Goal: Information Seeking & Learning: Find specific fact

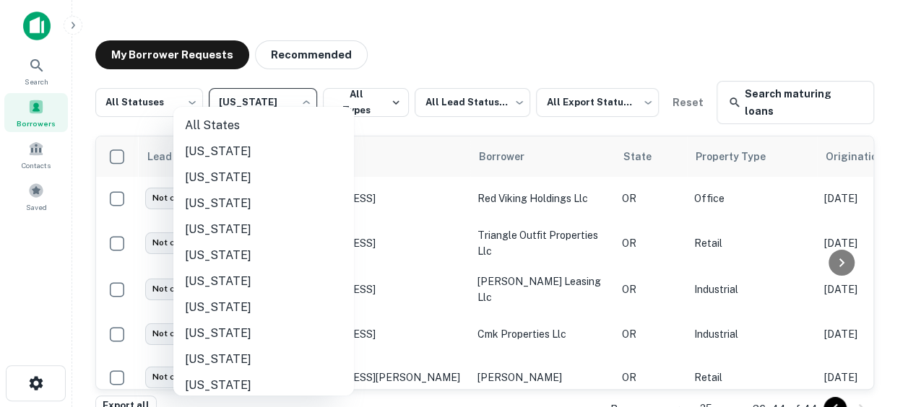
click at [306, 94] on body "Search Borrowers Contacts Saved My Borrower Requests Recommended All Statuses *…" at bounding box center [454, 203] width 908 height 407
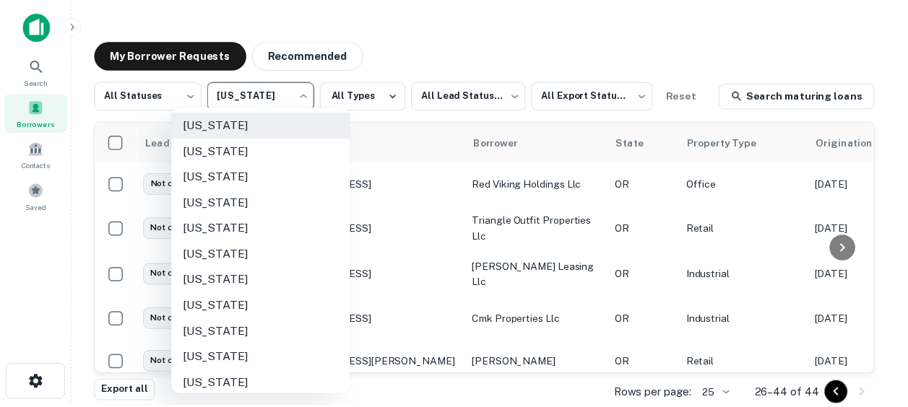
scroll to position [970, 0]
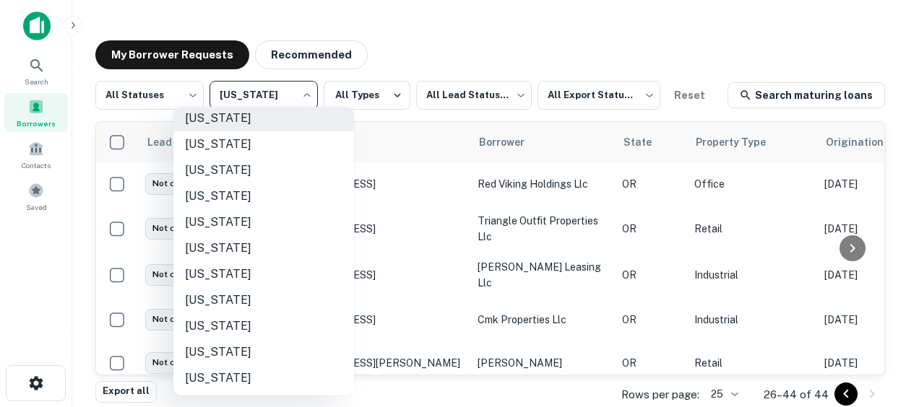
click at [220, 379] on li "[US_STATE]" at bounding box center [263, 379] width 181 height 26
type input "**"
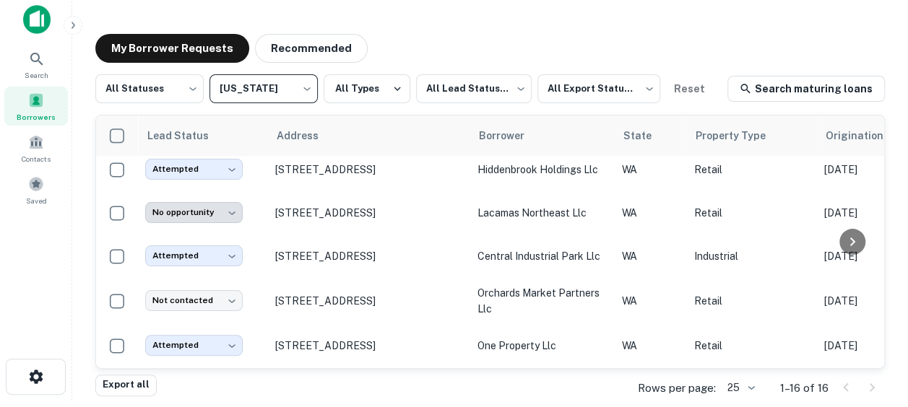
scroll to position [163, 0]
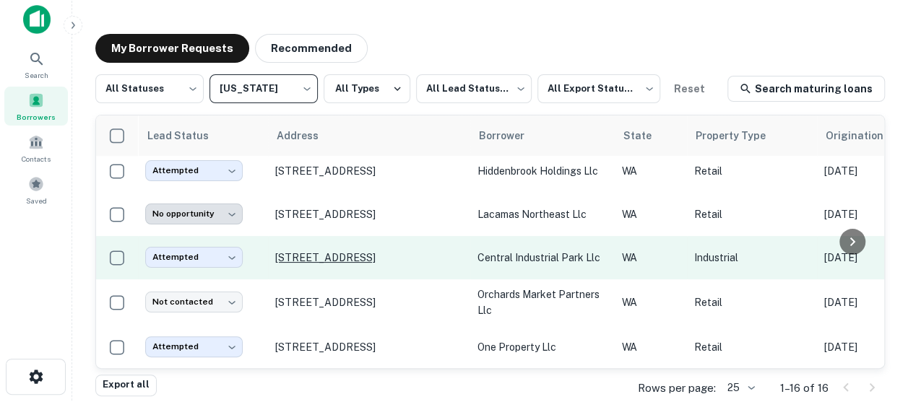
click at [394, 251] on p "6000 Ne 88th St Vancouver, WA 98665" at bounding box center [369, 257] width 188 height 13
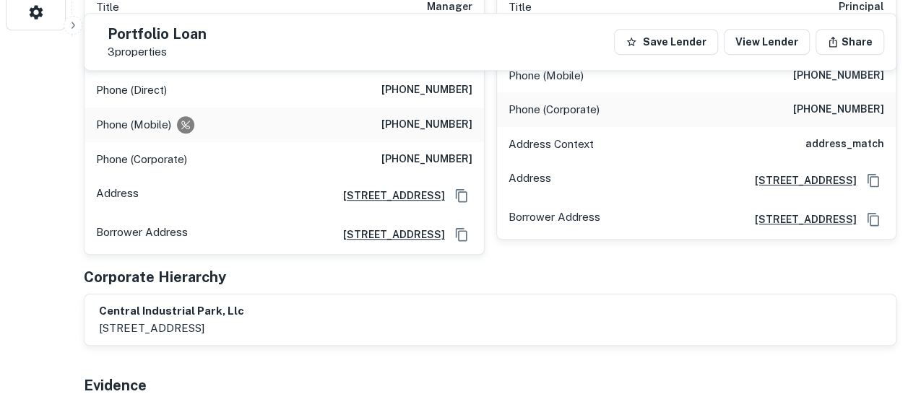
scroll to position [246, 0]
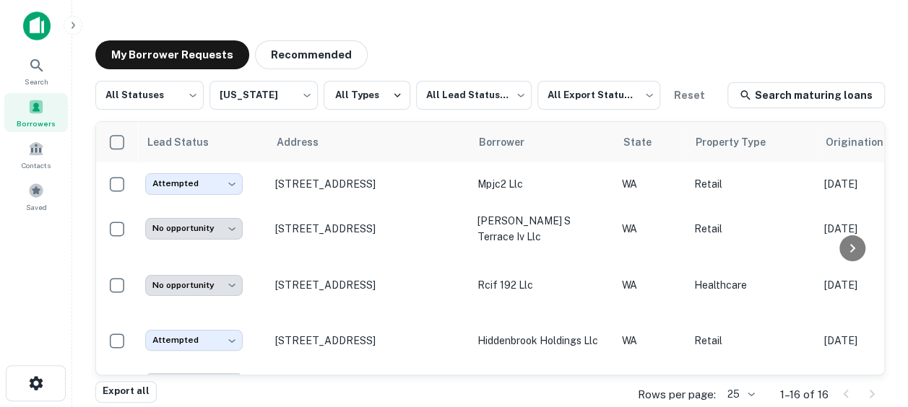
scroll to position [1, 0]
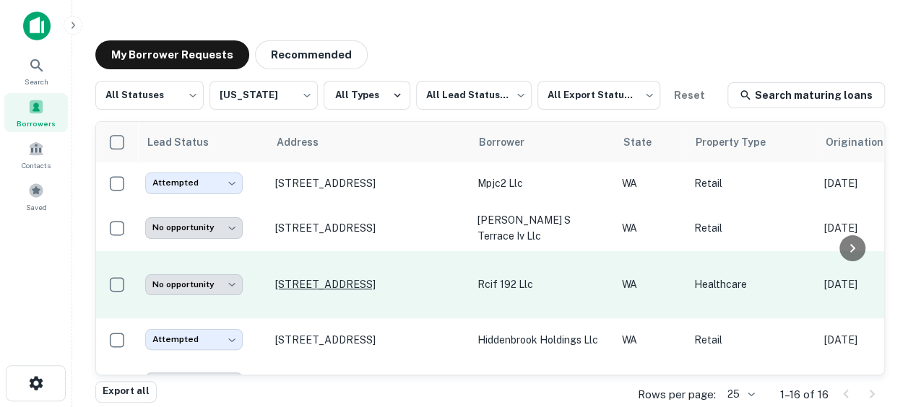
click at [357, 278] on p "1625 Se 192nd Ave Camas, WA 98607" at bounding box center [369, 284] width 188 height 13
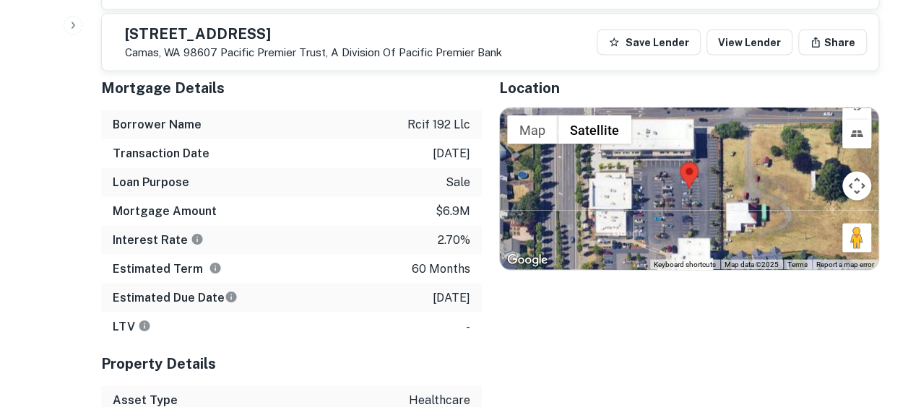
scroll to position [1272, 0]
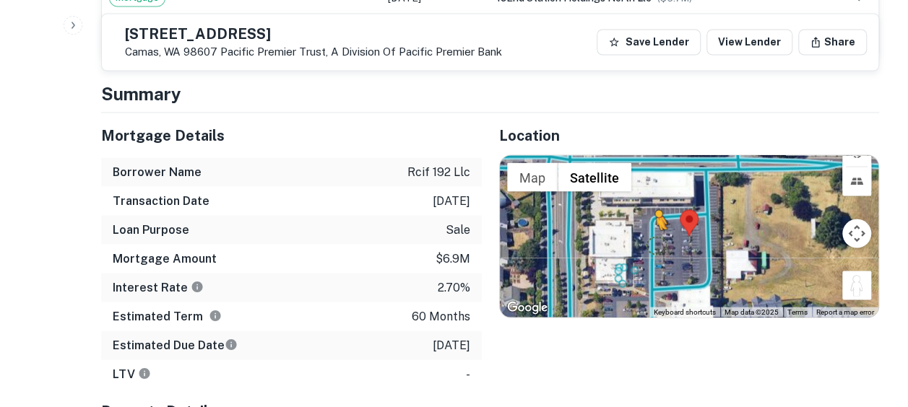
drag, startPoint x: 854, startPoint y: 267, endPoint x: 653, endPoint y: 228, distance: 204.6
click at [653, 228] on div "To activate drag with keyboard, press Alt + Enter. Once in keyboard drag state,…" at bounding box center [689, 236] width 379 height 162
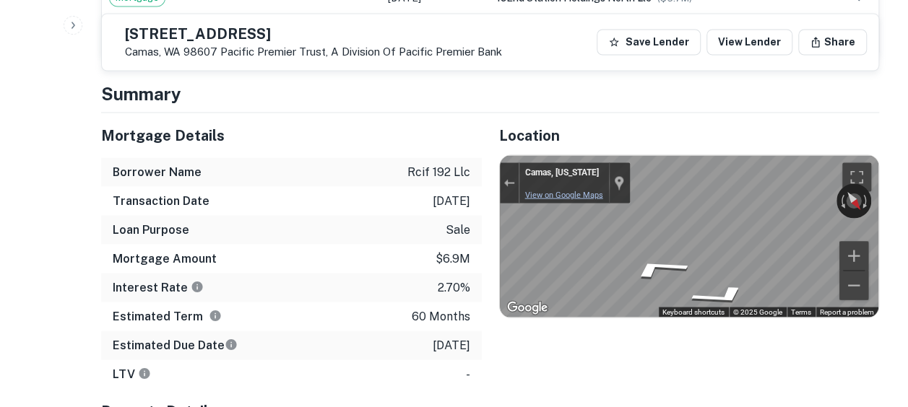
click at [539, 190] on link "View on Google Maps" at bounding box center [564, 194] width 78 height 9
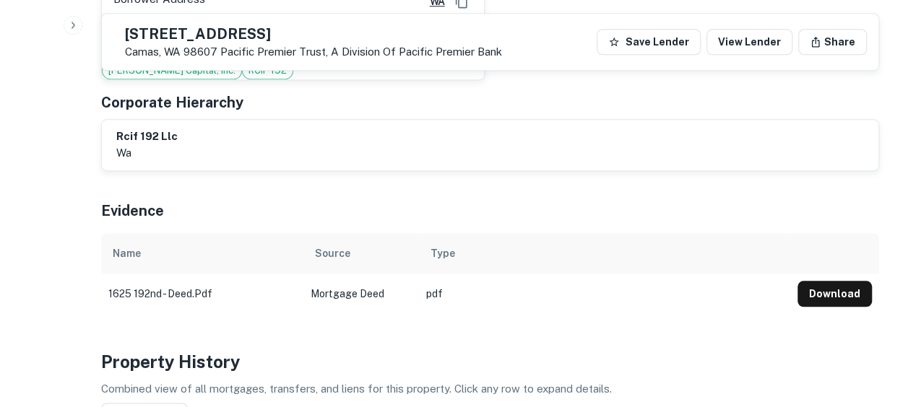
scroll to position [663, 0]
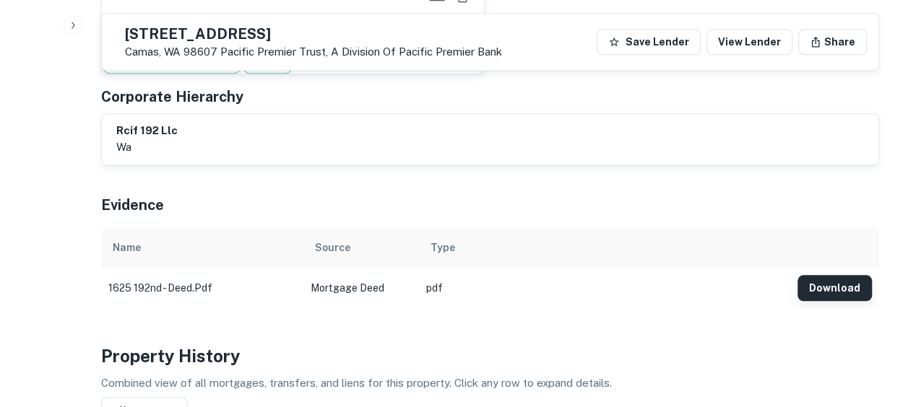
click at [841, 275] on button "Download" at bounding box center [835, 288] width 74 height 26
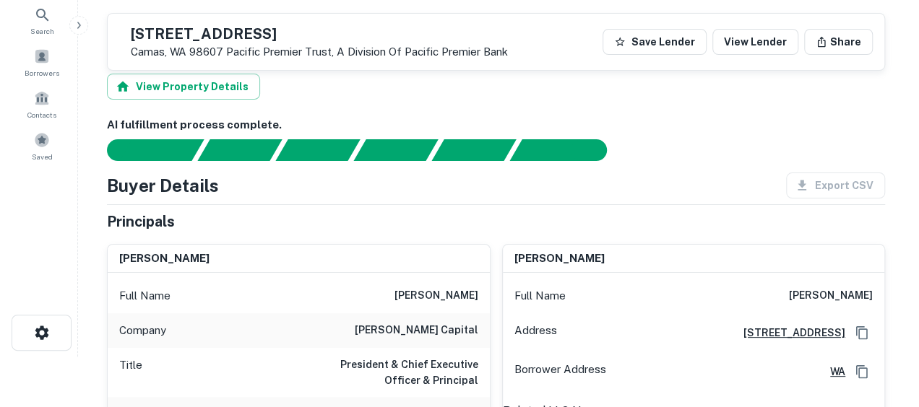
scroll to position [0, 0]
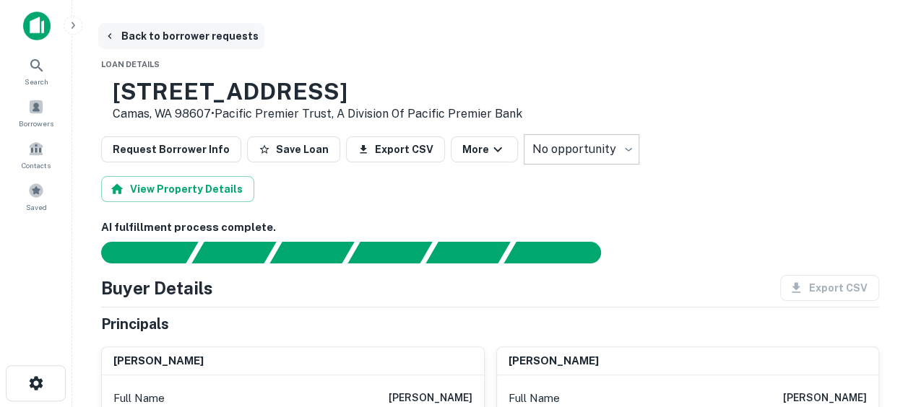
click at [123, 32] on button "Back to borrower requests" at bounding box center [181, 36] width 166 height 26
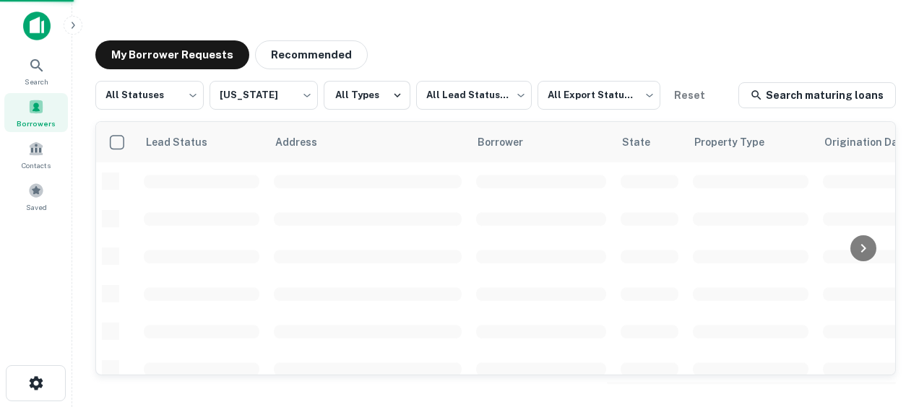
scroll to position [1, 0]
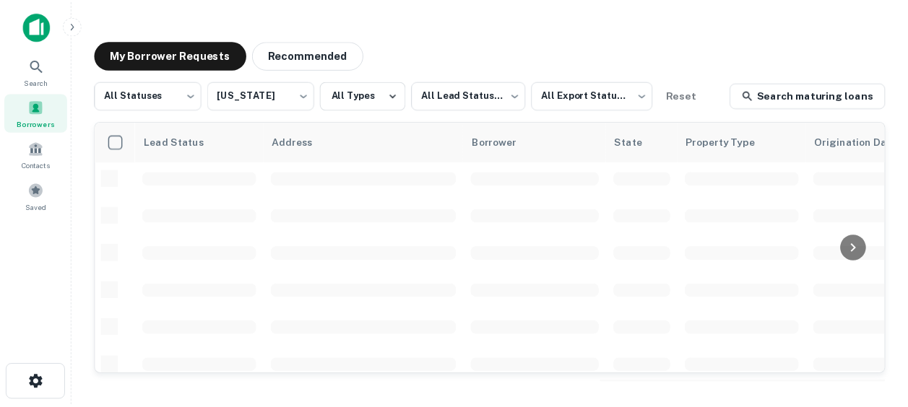
scroll to position [738, 0]
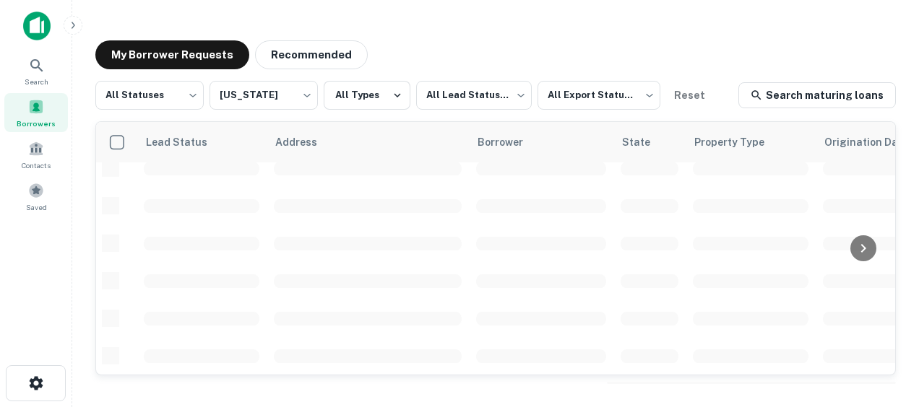
click at [36, 36] on img at bounding box center [36, 26] width 27 height 29
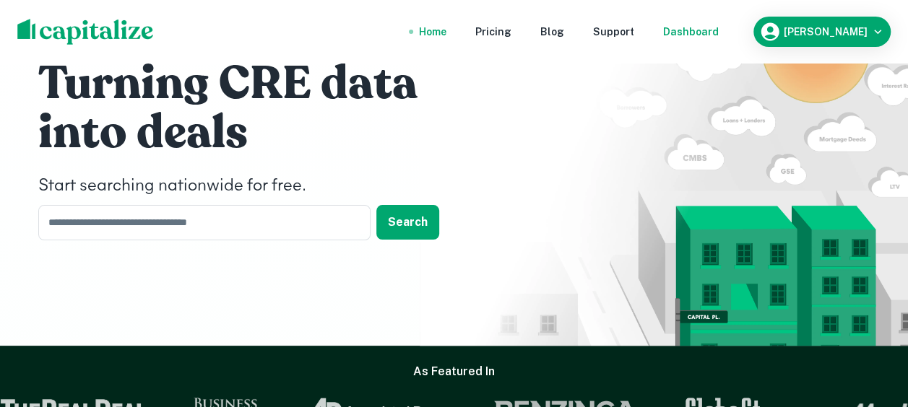
click at [719, 33] on div "Dashboard" at bounding box center [691, 32] width 56 height 16
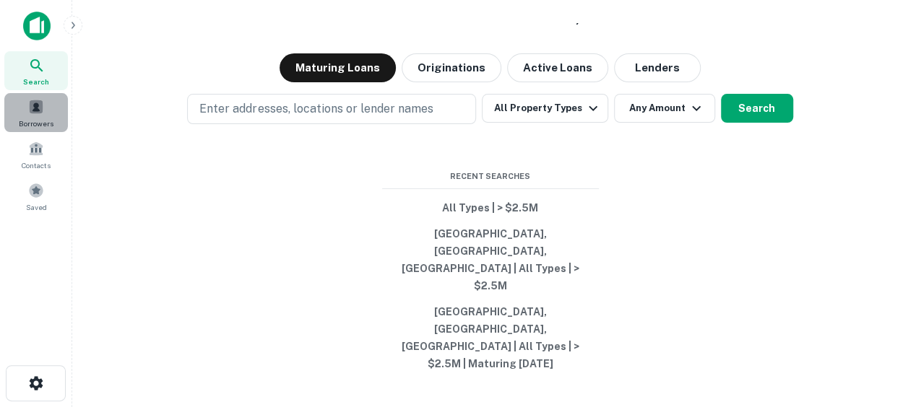
click at [40, 113] on span at bounding box center [36, 107] width 16 height 16
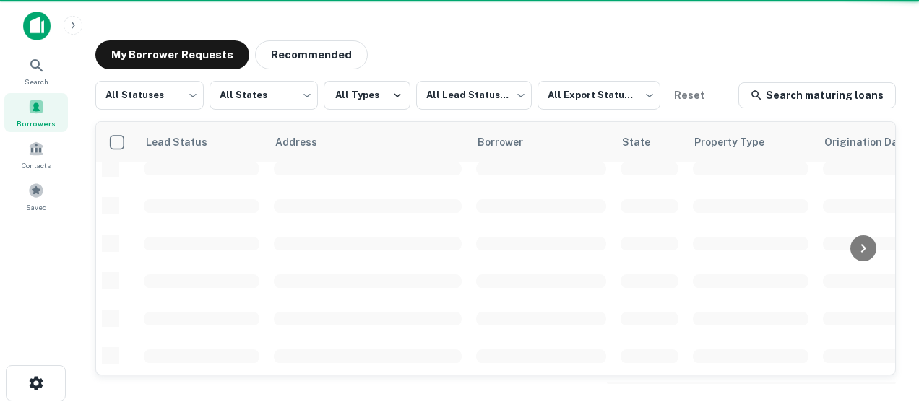
scroll to position [738, 0]
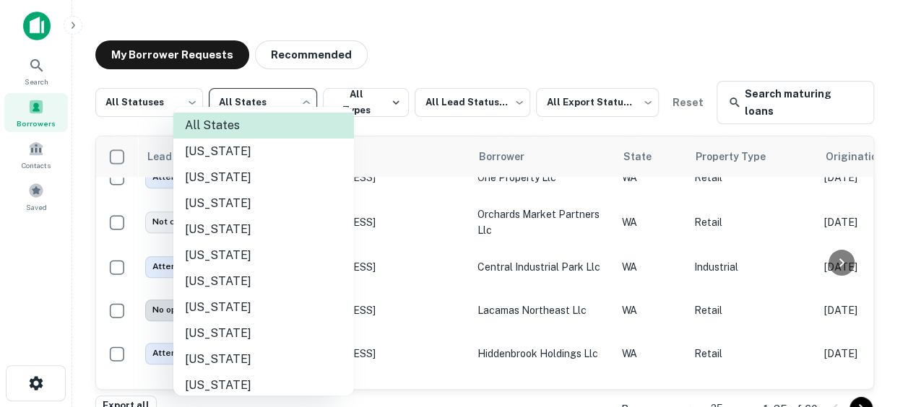
click at [293, 108] on body "Search Borrowers Contacts Saved My Borrower Requests Recommended All Statuses *…" at bounding box center [454, 203] width 908 height 407
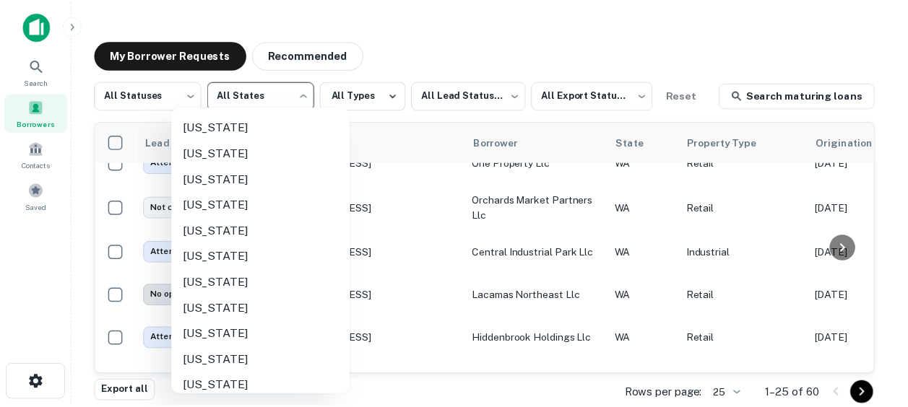
scroll to position [1049, 0]
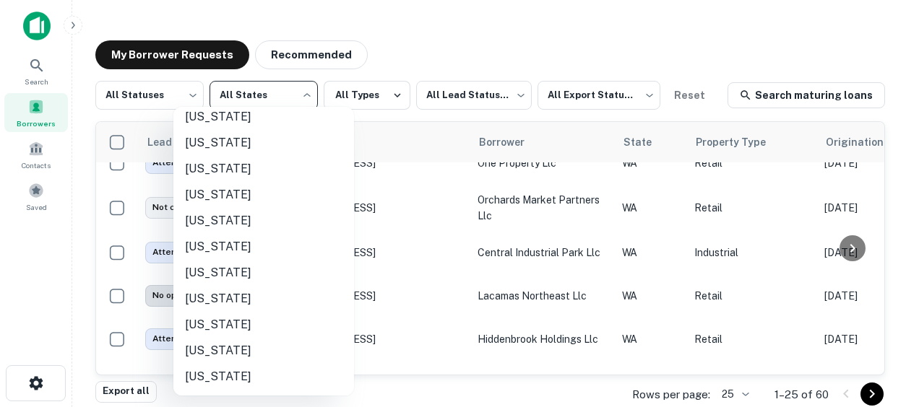
click at [221, 294] on li "[US_STATE]" at bounding box center [263, 299] width 181 height 26
type input "**"
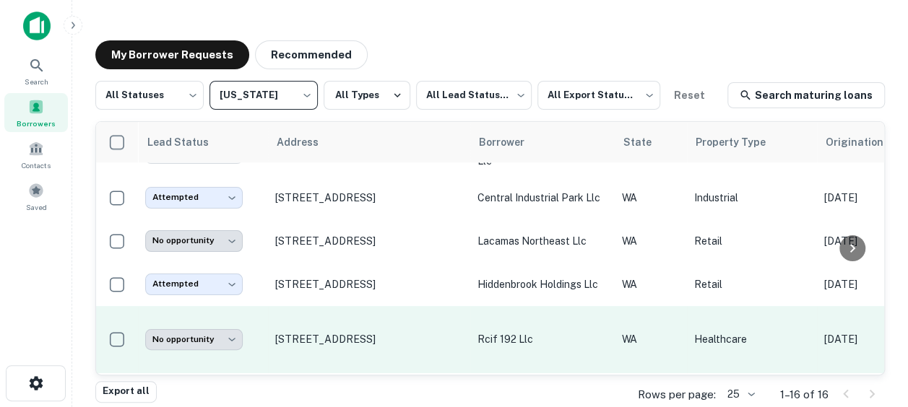
scroll to position [429, 0]
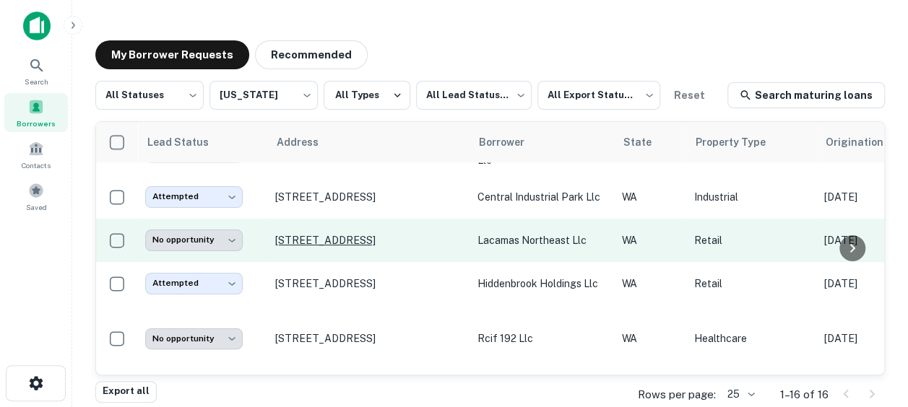
click at [397, 238] on p "155 Ne 192nd Ave Camas, WA 98607" at bounding box center [369, 240] width 188 height 13
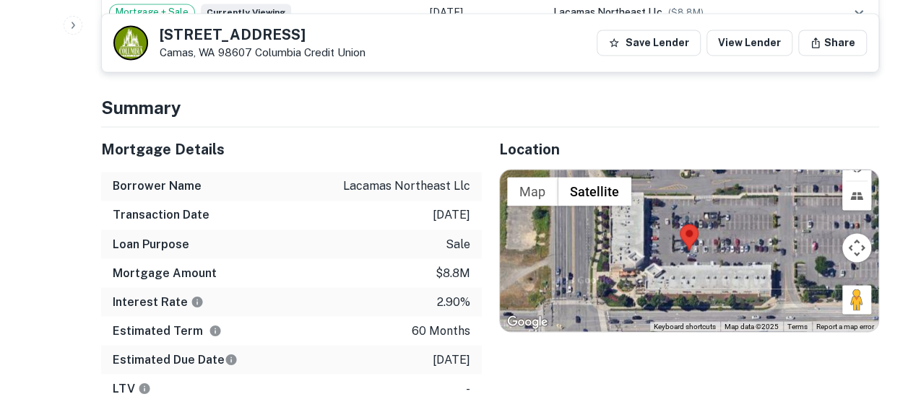
scroll to position [1143, 0]
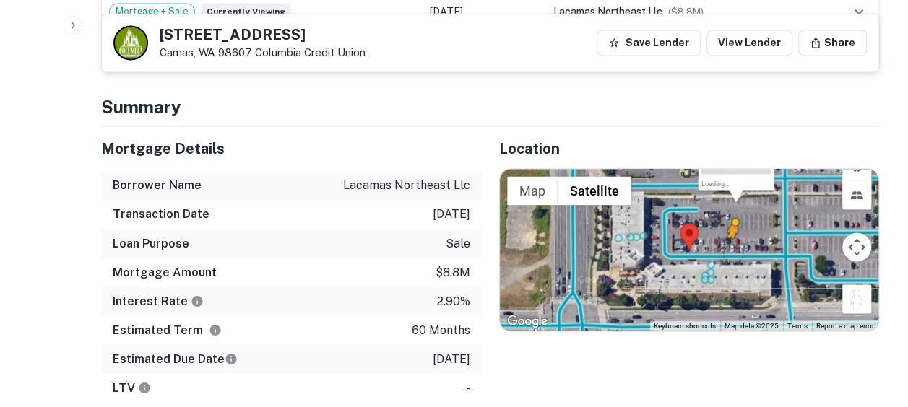
drag, startPoint x: 855, startPoint y: 277, endPoint x: 732, endPoint y: 230, distance: 132.4
click at [732, 230] on div "To activate drag with keyboard, press Alt + Enter. Once in keyboard drag state,…" at bounding box center [689, 250] width 379 height 162
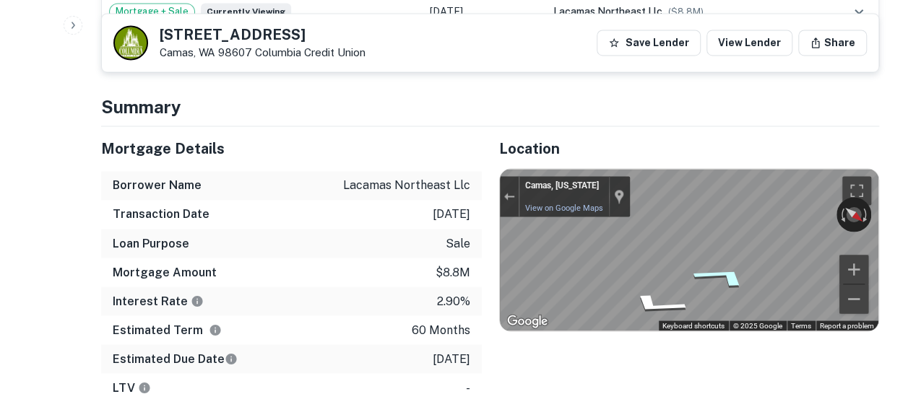
click at [721, 259] on icon "Go West" at bounding box center [722, 276] width 108 height 34
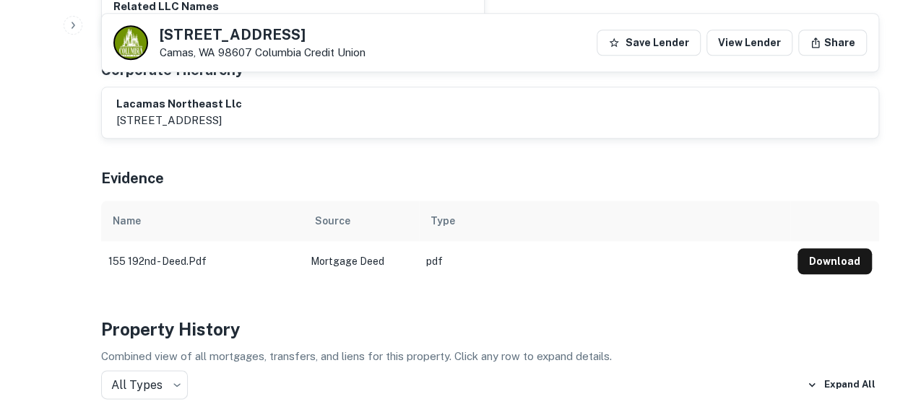
scroll to position [691, 0]
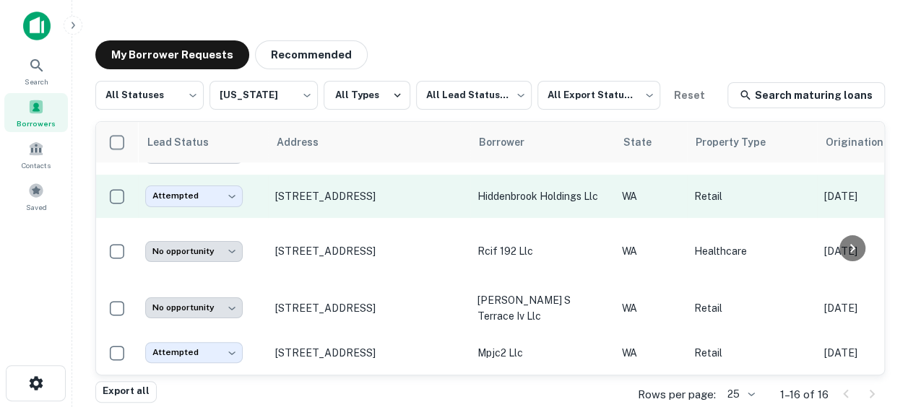
scroll to position [521, 0]
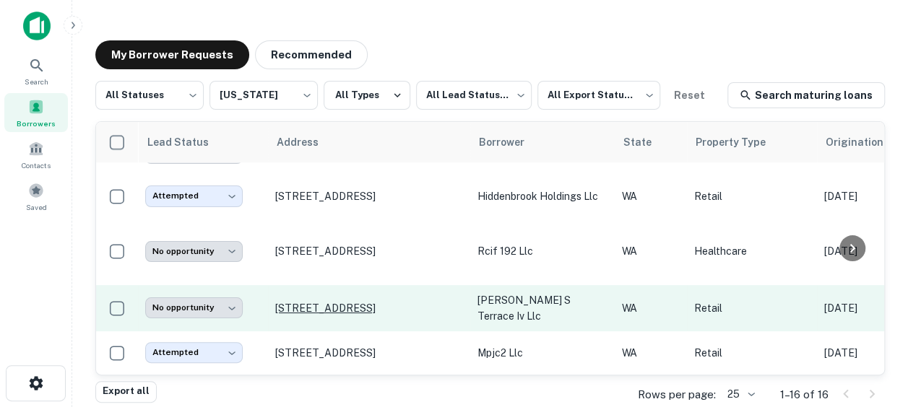
click at [399, 302] on p "3401 Se 192nd Ave Vancouver, WA 98683" at bounding box center [369, 308] width 188 height 13
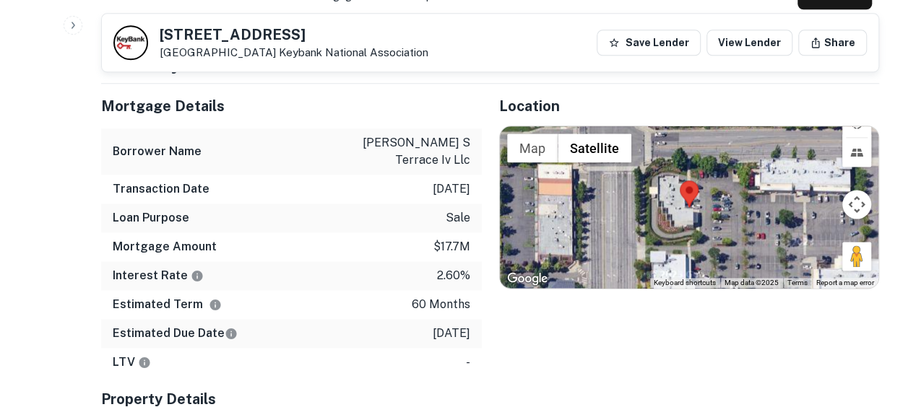
scroll to position [880, 0]
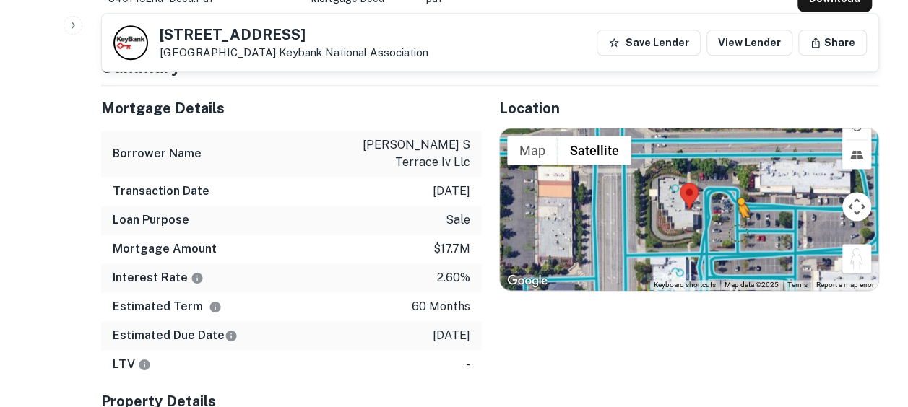
click at [733, 237] on div "To activate drag with keyboard, press Alt + Enter. Once in keyboard drag state,…" at bounding box center [689, 210] width 379 height 162
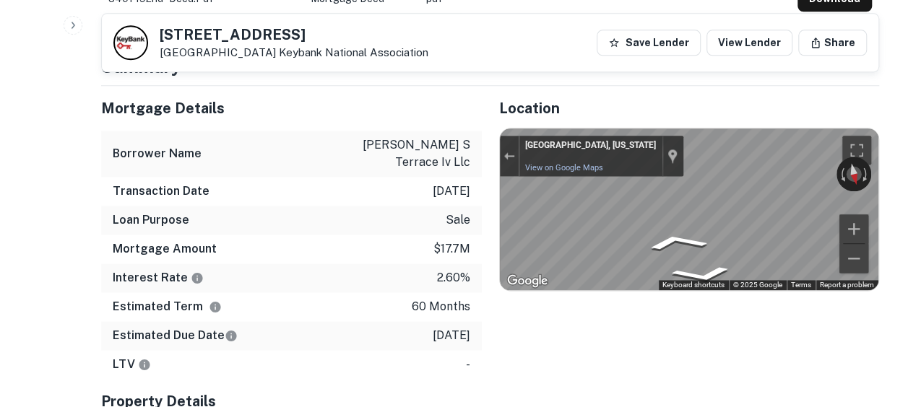
scroll to position [833, 0]
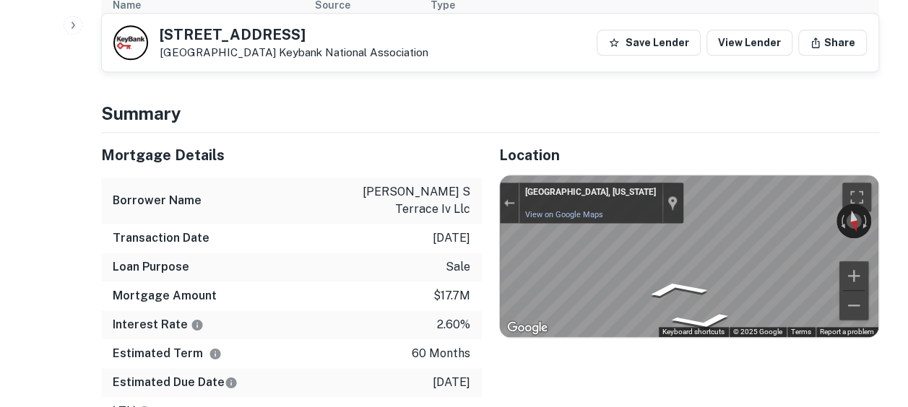
drag, startPoint x: 289, startPoint y: 32, endPoint x: 142, endPoint y: 34, distance: 147.4
click at [142, 34] on div "3401 SE 192nd Ave Vancouver, WA 98683 Keybank National Association" at bounding box center [270, 42] width 315 height 35
copy div "3401 SE 192nd Ave"
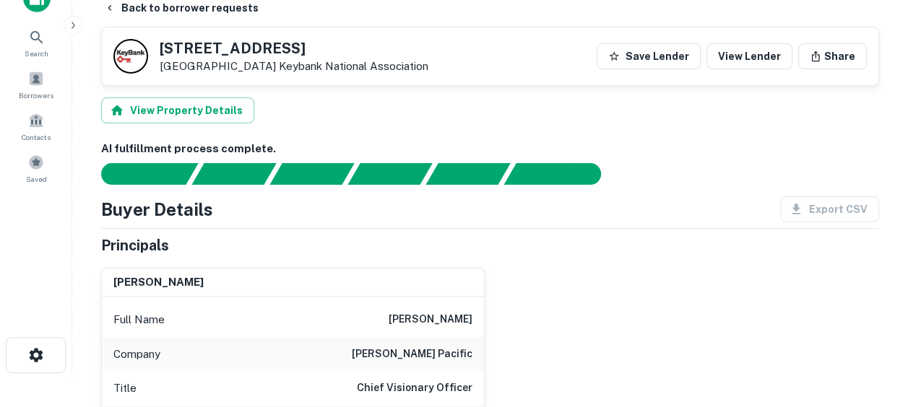
scroll to position [5, 0]
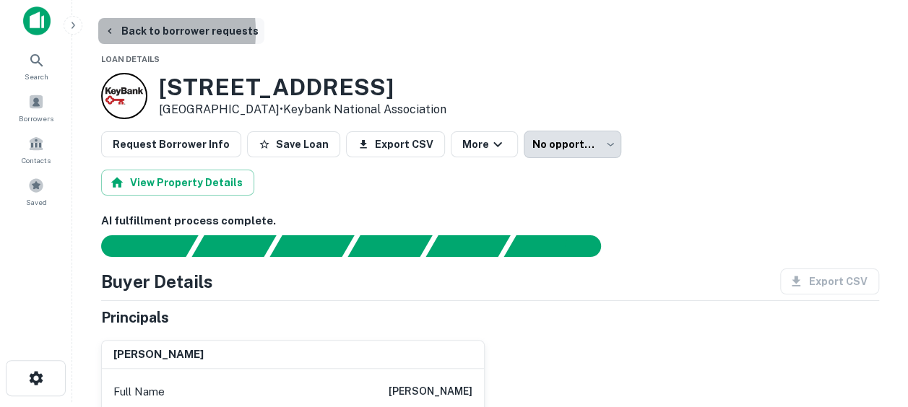
click at [115, 32] on icon "button" at bounding box center [110, 31] width 12 height 12
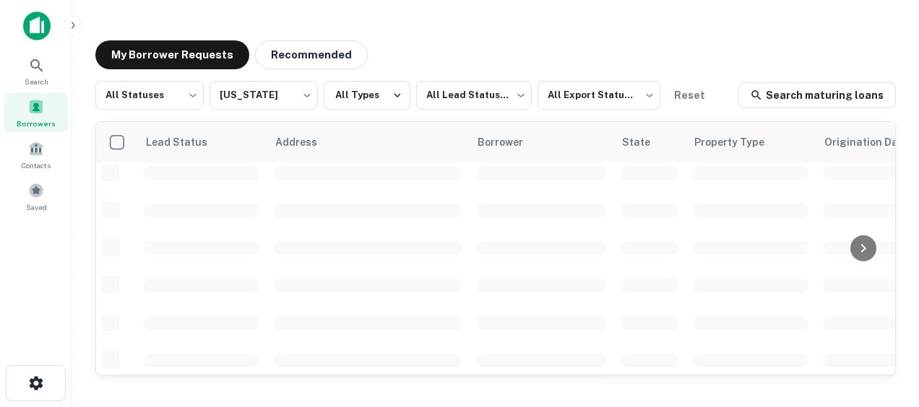
scroll to position [521, 0]
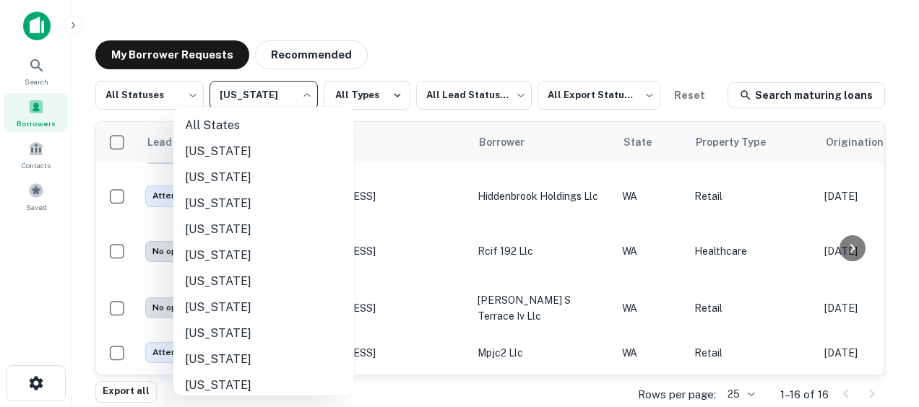
click at [292, 96] on body "Search Borrowers Contacts Saved My Borrower Requests Recommended All Statuses *…" at bounding box center [459, 203] width 919 height 407
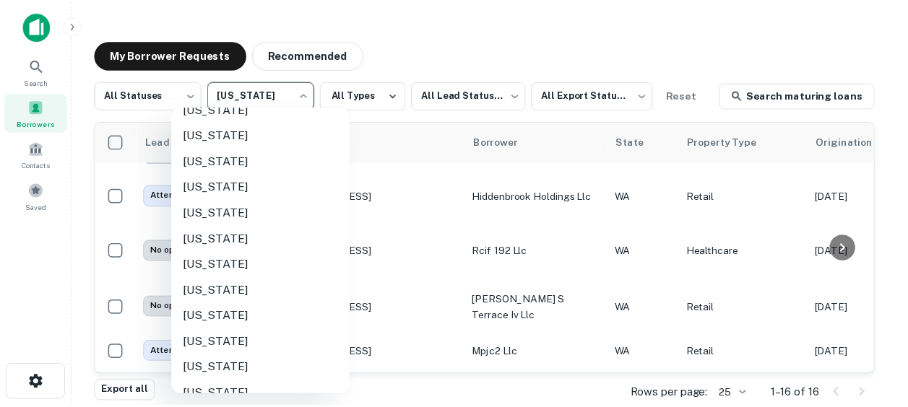
scroll to position [876, 0]
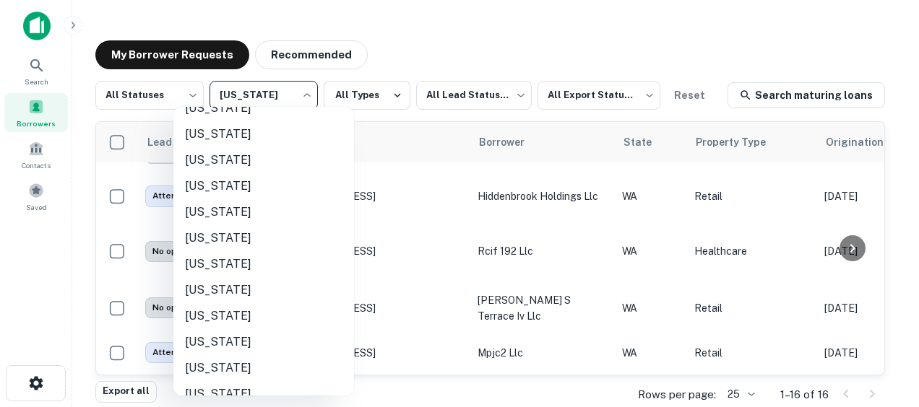
click at [210, 212] on li "Oregon" at bounding box center [263, 212] width 181 height 26
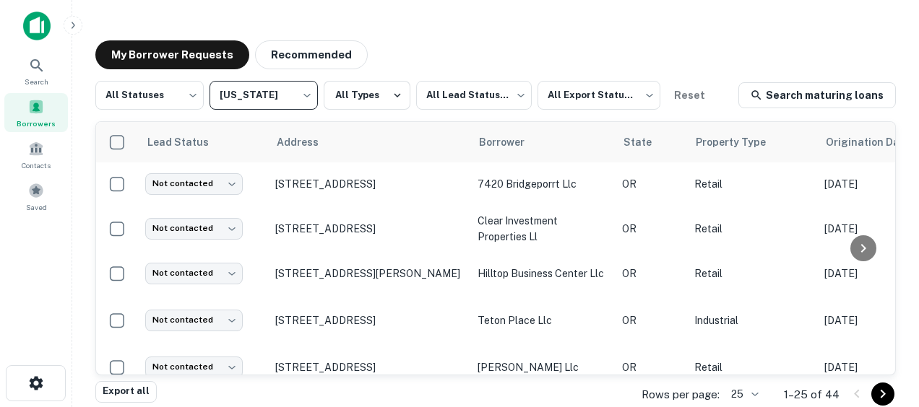
click at [296, 108] on body "Search Borrowers Contacts Saved My Borrower Requests Recommended All Statuses *…" at bounding box center [459, 203] width 919 height 407
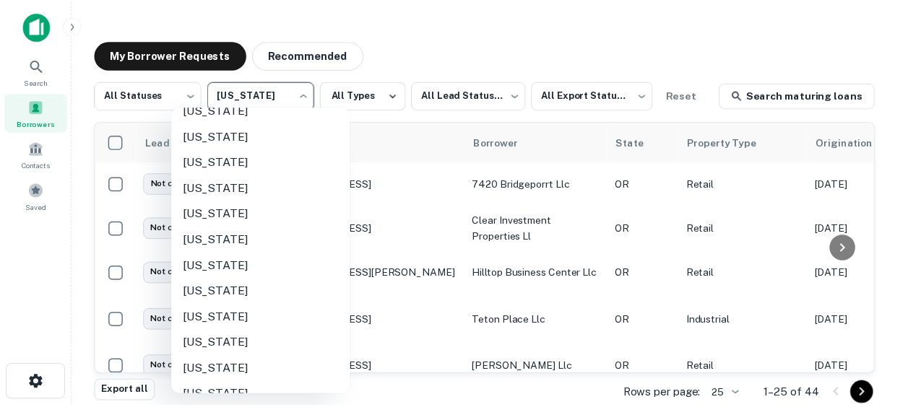
scroll to position [1030, 0]
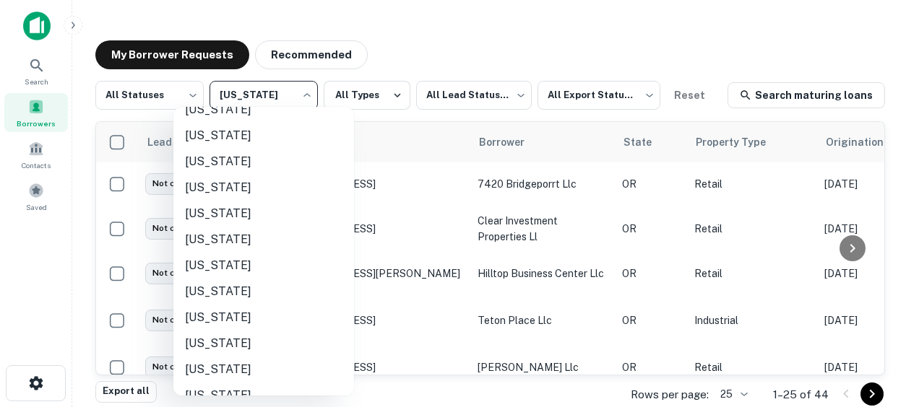
click at [220, 321] on li "[US_STATE]" at bounding box center [263, 318] width 181 height 26
type input "**"
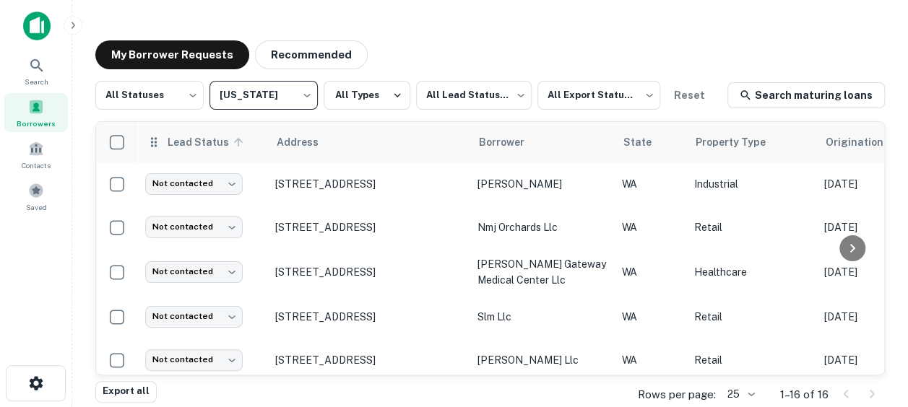
click at [197, 143] on span "Lead Status" at bounding box center [207, 142] width 81 height 17
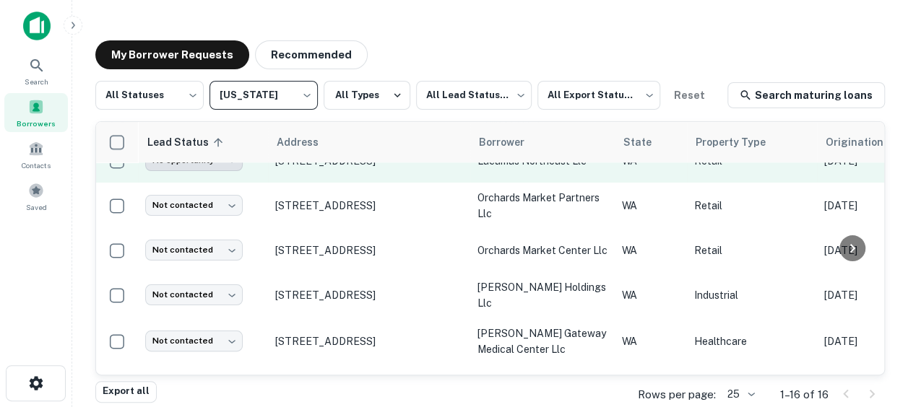
scroll to position [351, 0]
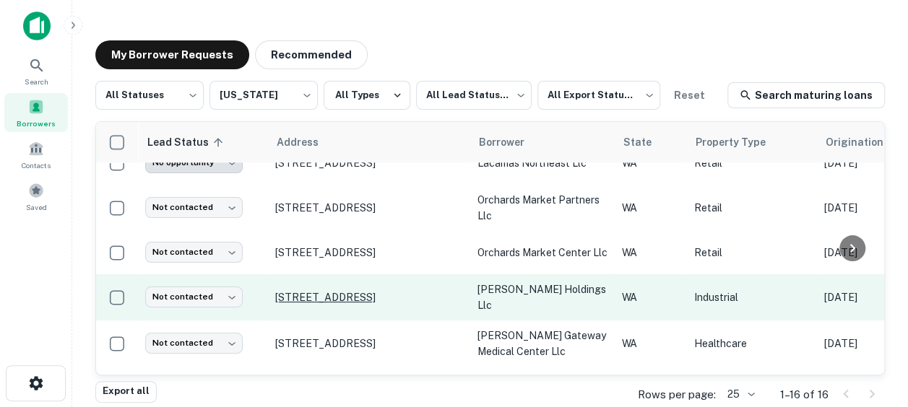
click at [389, 291] on p "5408 Ne 88th St Vancouver, WA 98665" at bounding box center [369, 297] width 188 height 13
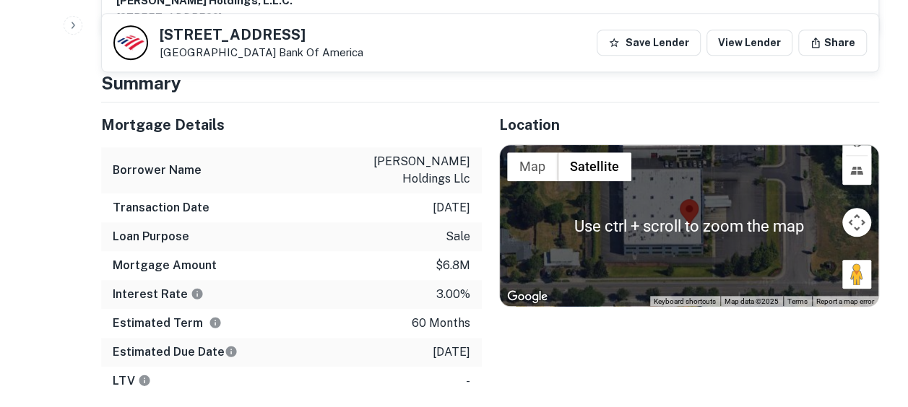
scroll to position [641, 0]
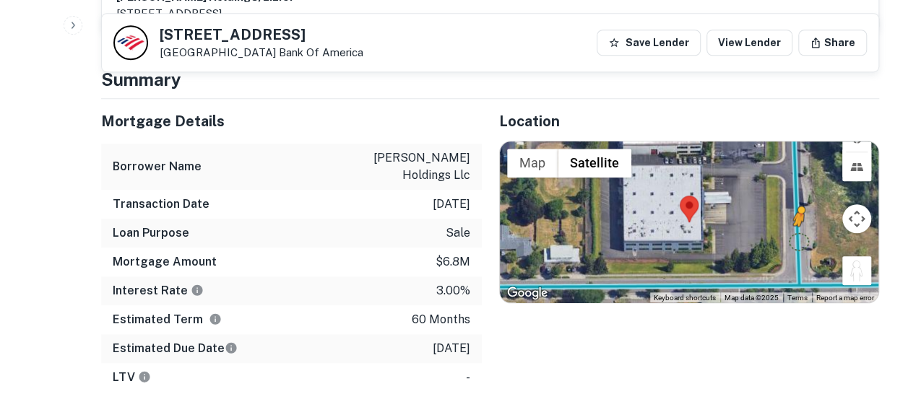
drag, startPoint x: 847, startPoint y: 266, endPoint x: 794, endPoint y: 236, distance: 60.8
click at [794, 236] on div "To activate drag with keyboard, press Alt + Enter. Once in keyboard drag state,…" at bounding box center [689, 223] width 379 height 162
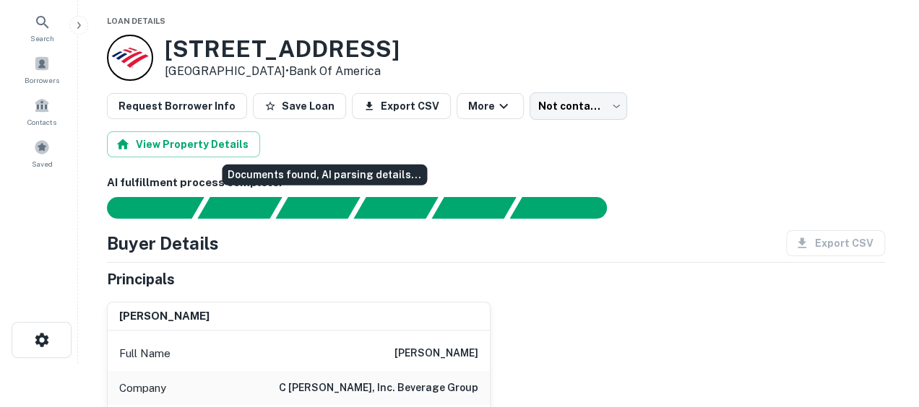
scroll to position [0, 0]
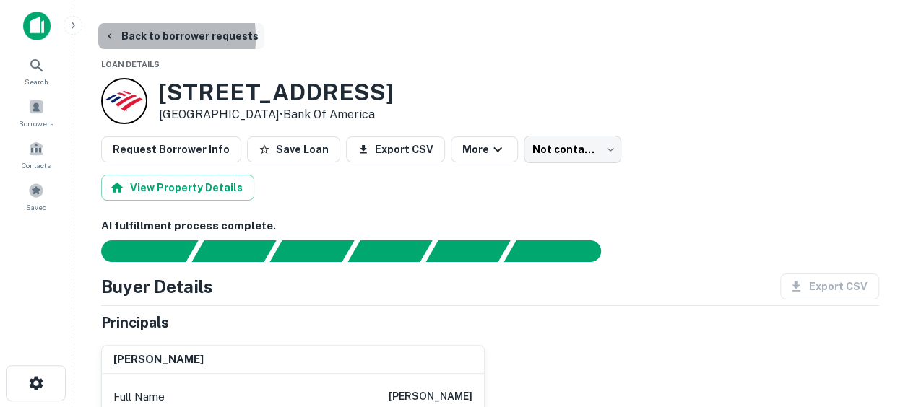
click at [114, 38] on icon "button" at bounding box center [110, 36] width 12 height 12
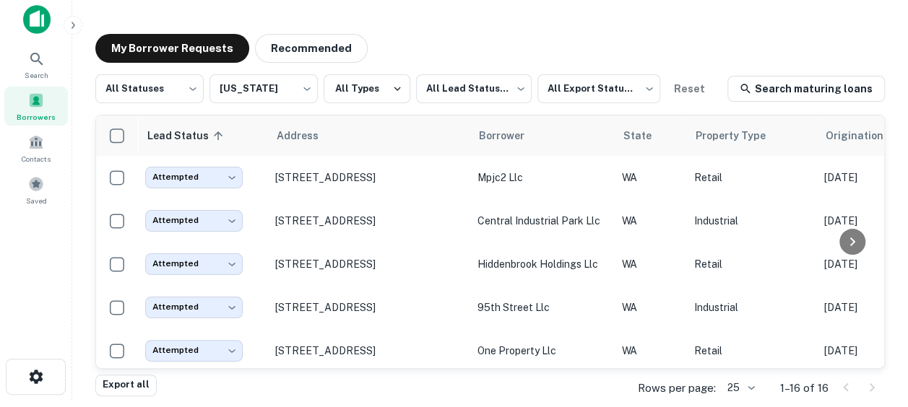
scroll to position [1, 0]
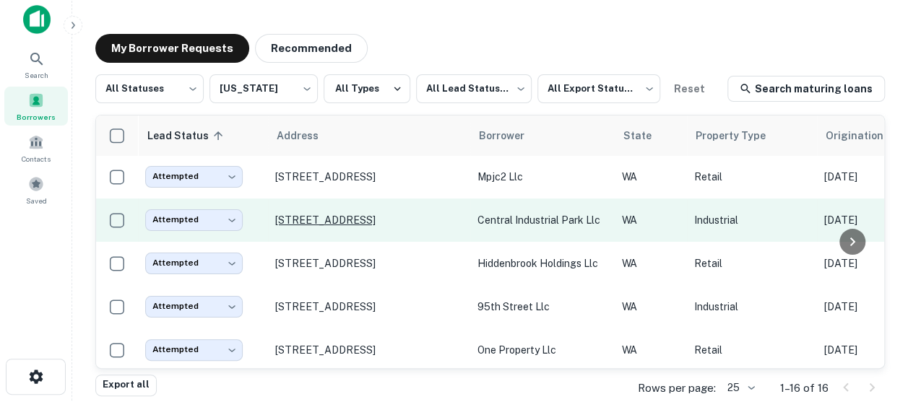
click at [353, 217] on p "6000 Ne 88th St Vancouver, WA 98665" at bounding box center [369, 220] width 188 height 13
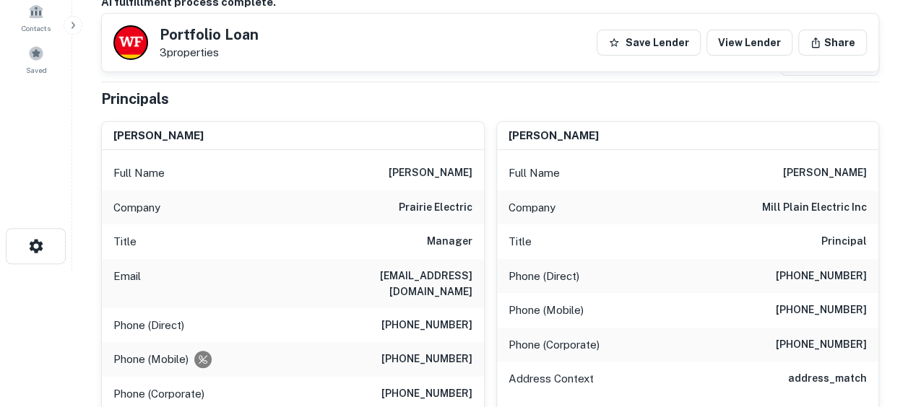
scroll to position [136, 0]
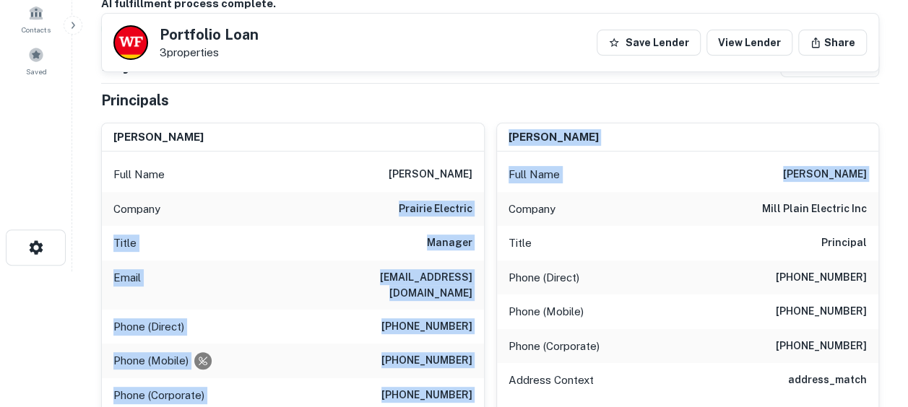
drag, startPoint x: 400, startPoint y: 206, endPoint x: 486, endPoint y: 216, distance: 86.6
click at [486, 216] on div "william halberg Full Name william halberg Company prairie electric Title Manage…" at bounding box center [485, 301] width 790 height 381
drag, startPoint x: 486, startPoint y: 216, endPoint x: 435, endPoint y: 214, distance: 51.3
click at [435, 214] on h6 "prairie electric" at bounding box center [436, 209] width 74 height 17
click at [397, 204] on div "Company prairie electric" at bounding box center [293, 209] width 382 height 35
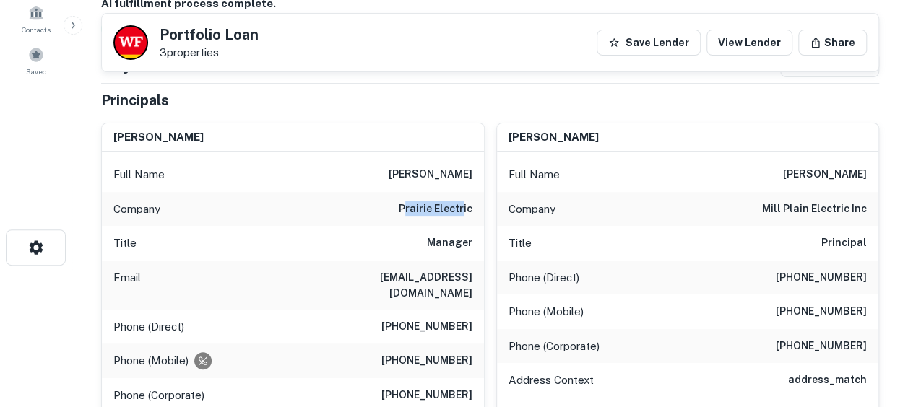
drag, startPoint x: 406, startPoint y: 205, endPoint x: 462, endPoint y: 210, distance: 56.5
click at [462, 210] on h6 "prairie electric" at bounding box center [436, 209] width 74 height 17
drag, startPoint x: 462, startPoint y: 210, endPoint x: 376, endPoint y: 209, distance: 86.0
click at [376, 209] on div "Company prairie electric" at bounding box center [293, 209] width 382 height 35
drag, startPoint x: 404, startPoint y: 207, endPoint x: 474, endPoint y: 206, distance: 70.1
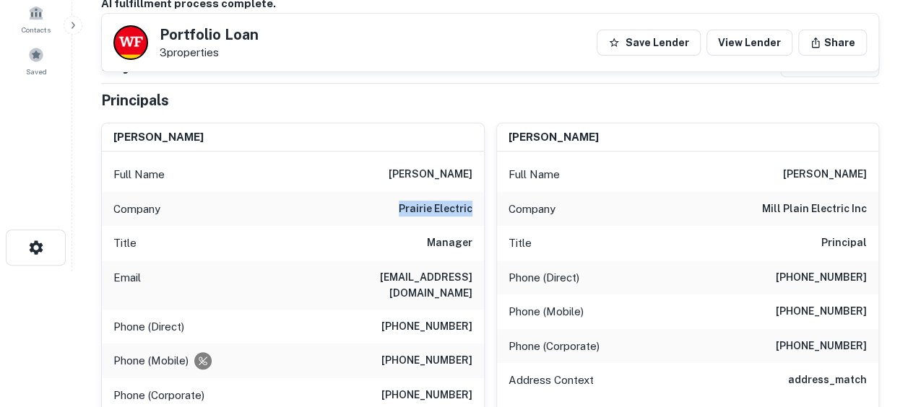
click at [474, 206] on div "Company prairie electric" at bounding box center [293, 209] width 382 height 35
copy h6 "prairie electric"
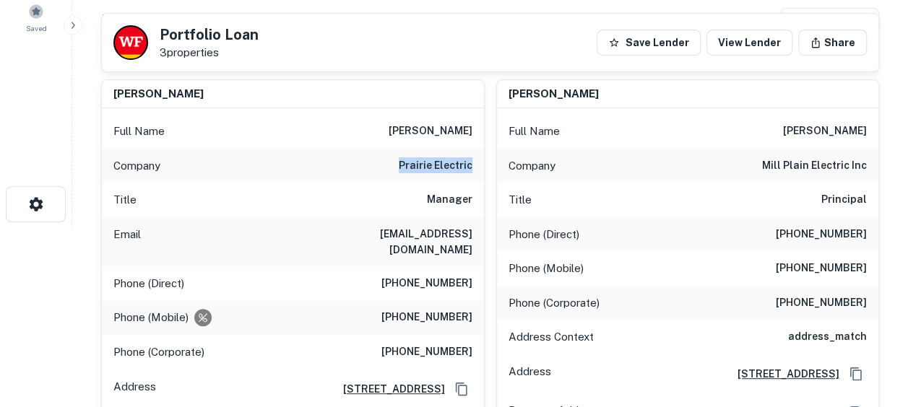
scroll to position [178, 0]
click at [497, 131] on div "Full Name william russell halberg" at bounding box center [688, 132] width 382 height 35
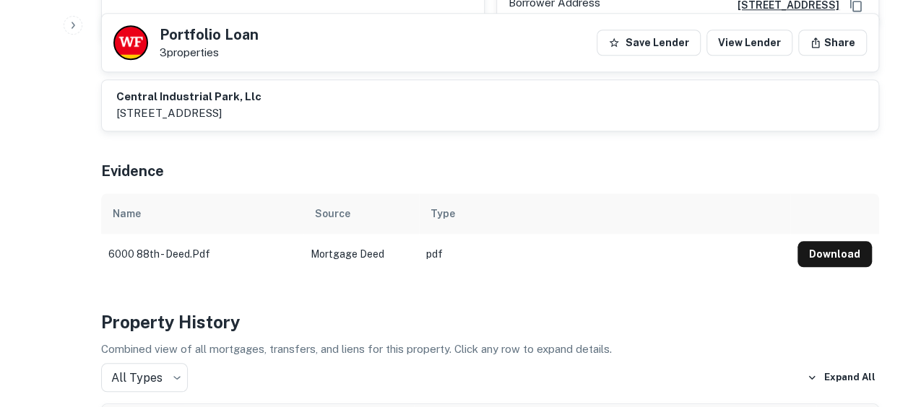
scroll to position [587, 0]
click at [818, 242] on button "Download" at bounding box center [835, 255] width 74 height 26
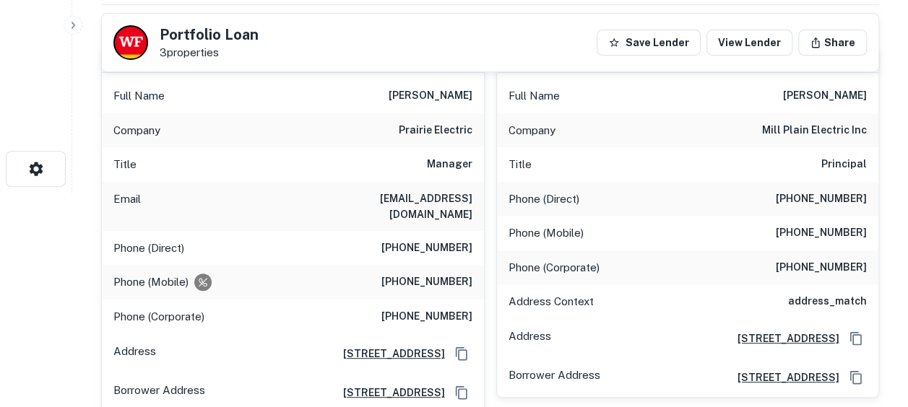
scroll to position [206, 0]
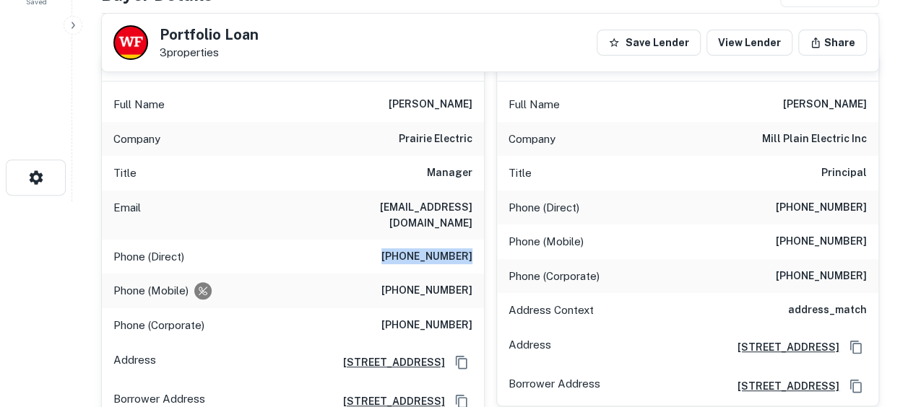
drag, startPoint x: 392, startPoint y: 237, endPoint x: 484, endPoint y: 244, distance: 92.8
click at [484, 244] on div "william halberg Full Name william halberg Company prairie electric Title Manage…" at bounding box center [293, 237] width 384 height 369
drag, startPoint x: 484, startPoint y: 244, endPoint x: 479, endPoint y: 267, distance: 23.0
click at [479, 274] on div "Phone (Mobile) (601) 842-7898" at bounding box center [293, 291] width 382 height 35
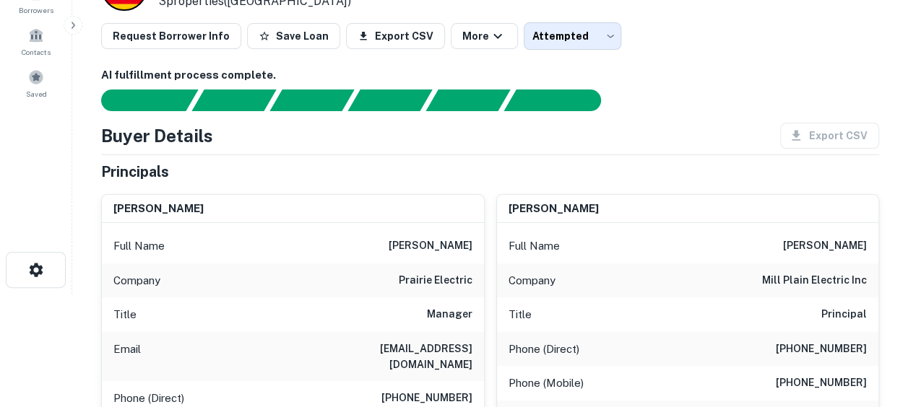
scroll to position [190, 0]
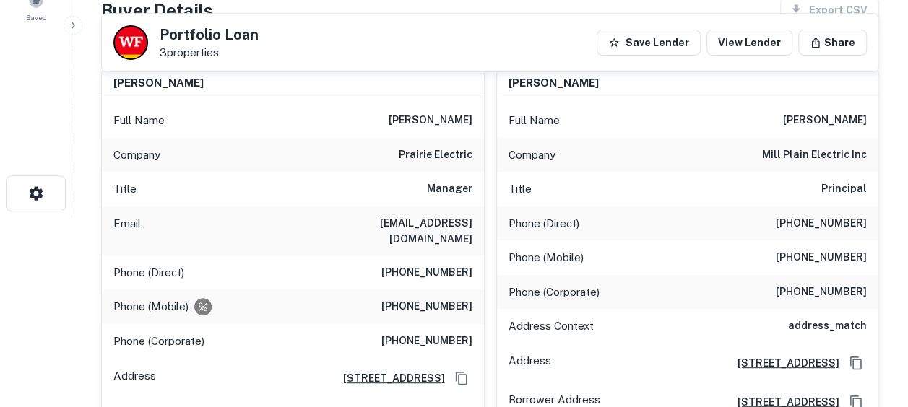
click at [590, 197] on div "Title Principal" at bounding box center [688, 189] width 382 height 35
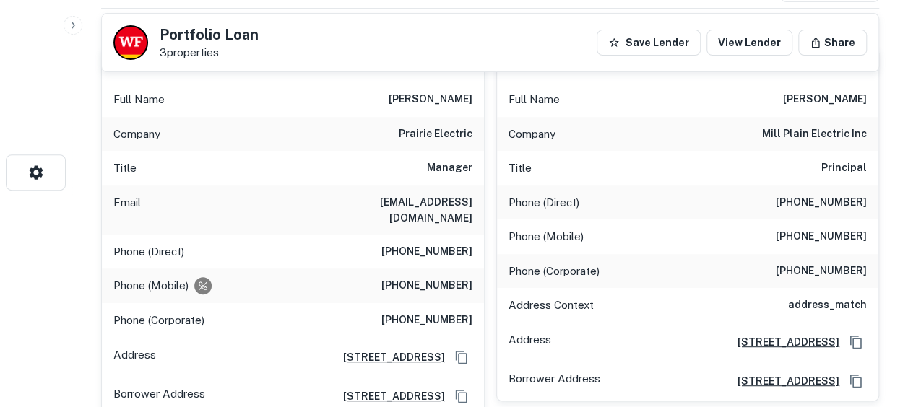
scroll to position [211, 0]
click at [393, 243] on h6 "(360) 573-2688" at bounding box center [426, 251] width 91 height 17
drag, startPoint x: 393, startPoint y: 228, endPoint x: 457, endPoint y: 236, distance: 64.2
click at [457, 243] on h6 "(360) 573-2688" at bounding box center [426, 251] width 91 height 17
drag, startPoint x: 457, startPoint y: 236, endPoint x: 478, endPoint y: 197, distance: 44.9
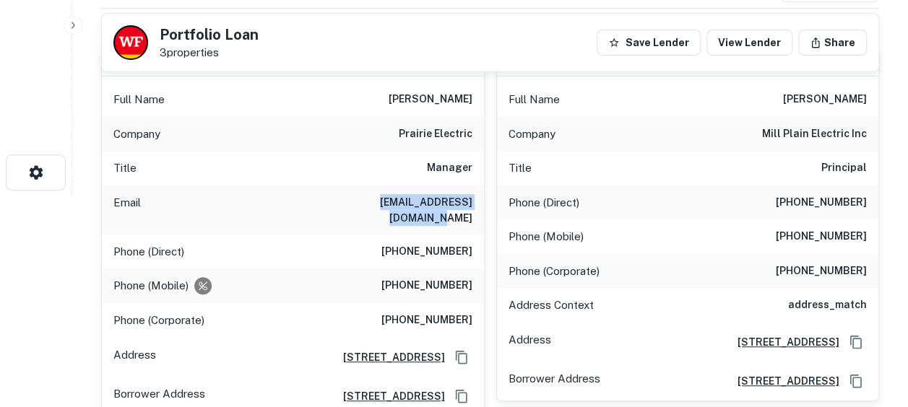
click at [478, 197] on div "Email billh@prairielectric.com" at bounding box center [293, 210] width 382 height 49
drag, startPoint x: 478, startPoint y: 197, endPoint x: 609, endPoint y: 217, distance: 133.1
click at [609, 217] on div "Phone (Direct) (360) 546-1522" at bounding box center [688, 203] width 382 height 35
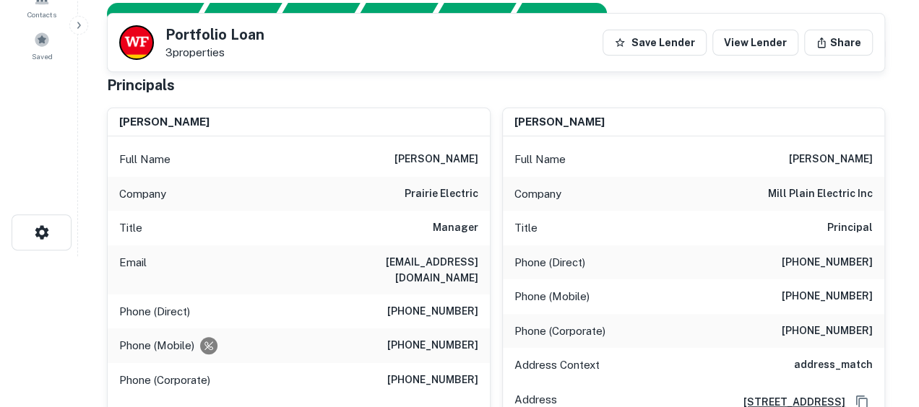
scroll to position [0, 0]
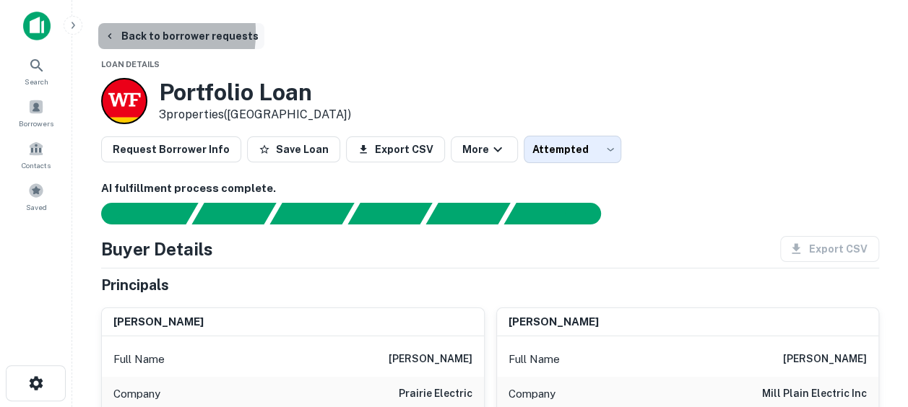
click at [116, 33] on button "Back to borrower requests" at bounding box center [181, 36] width 166 height 26
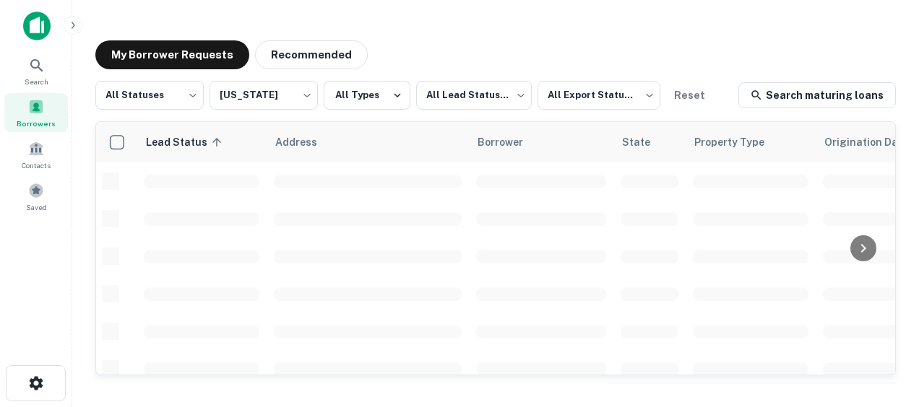
scroll to position [1, 0]
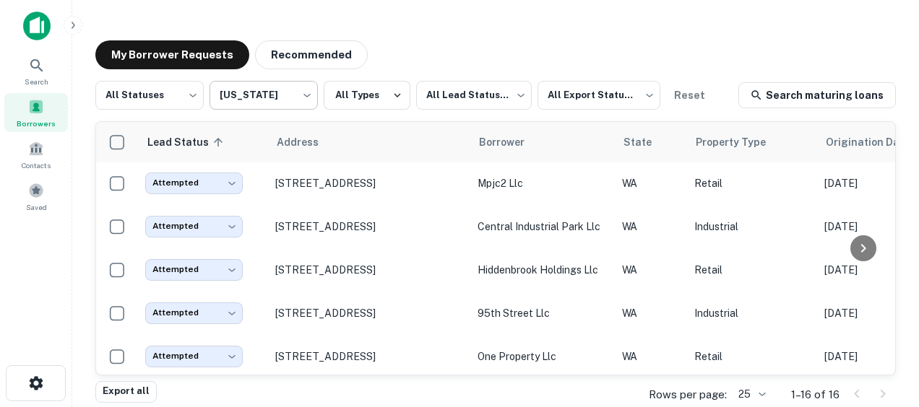
click at [291, 102] on body "Search Borrowers Contacts Saved My Borrower Requests Recommended All Statuses *…" at bounding box center [459, 203] width 919 height 407
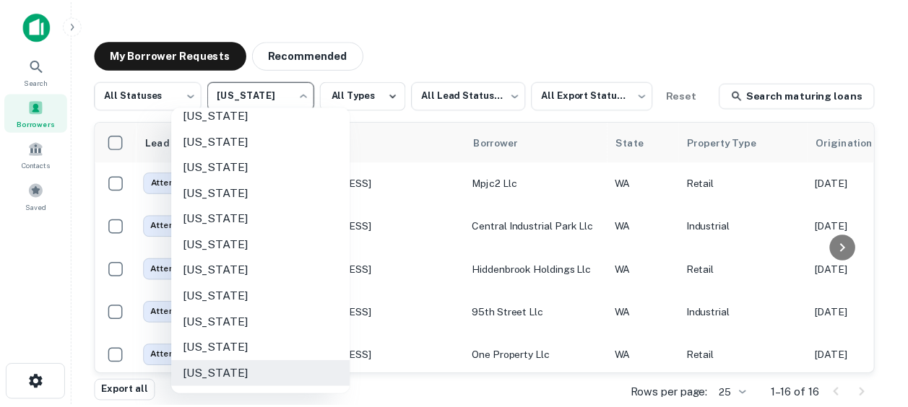
scroll to position [946, 0]
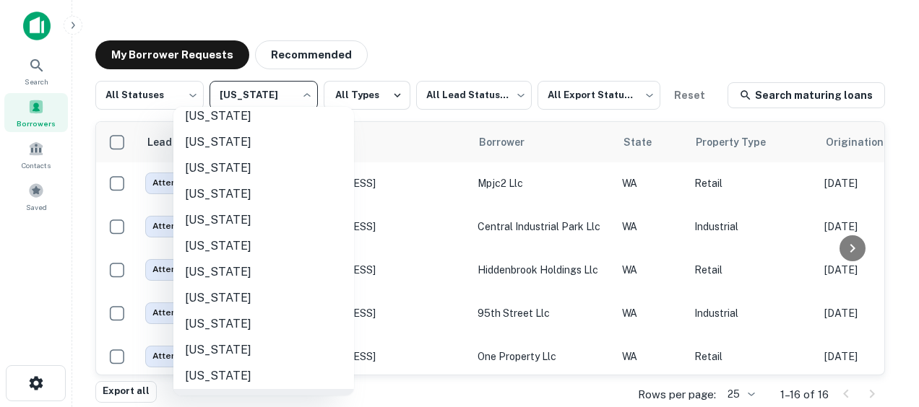
click at [233, 147] on li "Oregon" at bounding box center [263, 142] width 181 height 26
type input "**"
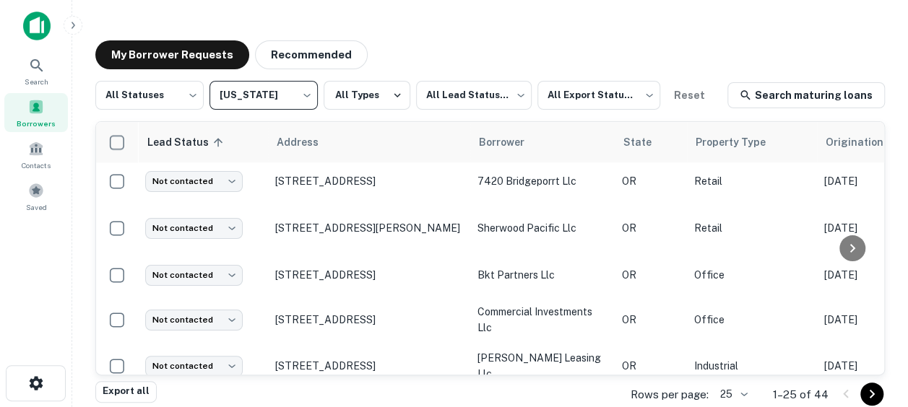
scroll to position [976, 0]
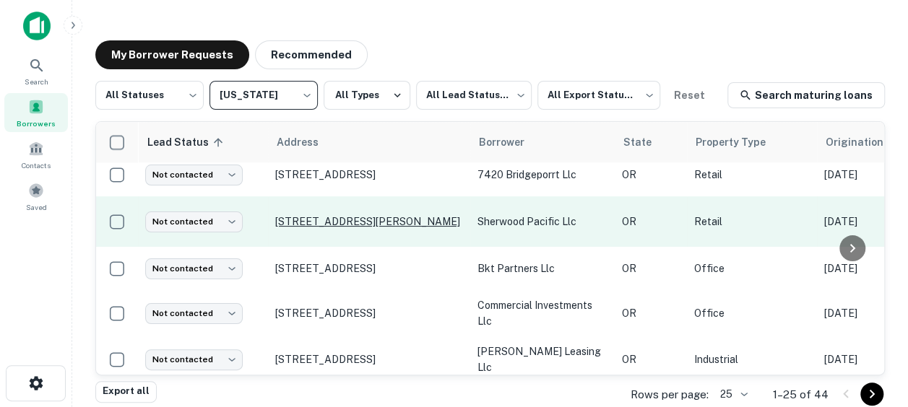
click at [373, 228] on p "14841 Sw Tualatin Sherwood Rd Sherwood, OR 97140" at bounding box center [369, 221] width 188 height 13
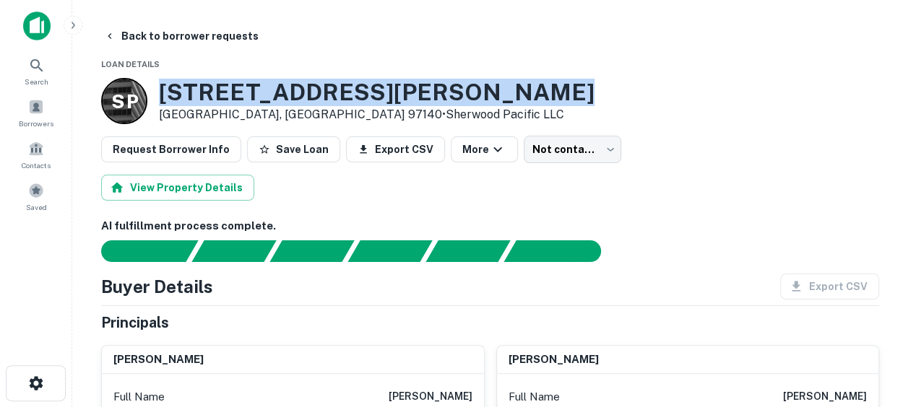
drag, startPoint x: 523, startPoint y: 102, endPoint x: 161, endPoint y: 93, distance: 362.0
click at [161, 93] on div "S P 14841 SW Tualatin Sherwood Rd Sherwood, OR 97140 • Sherwood Pacific LLC" at bounding box center [490, 101] width 778 height 46
copy h3 "14841 SW Tualatin Sherwood Rd"
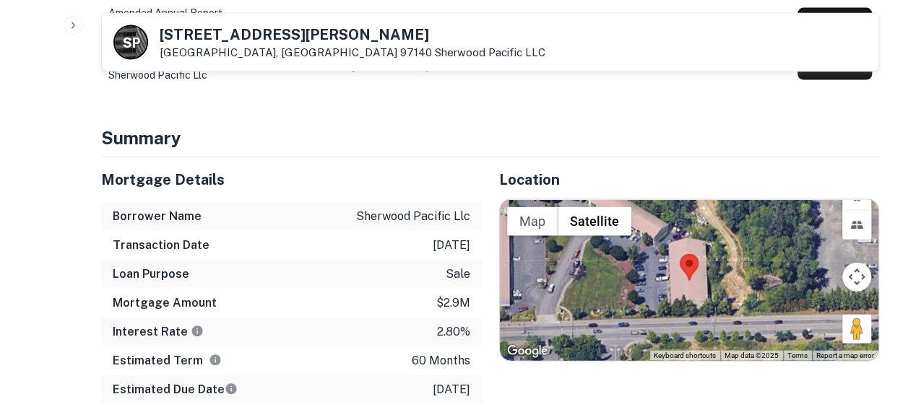
scroll to position [1553, 0]
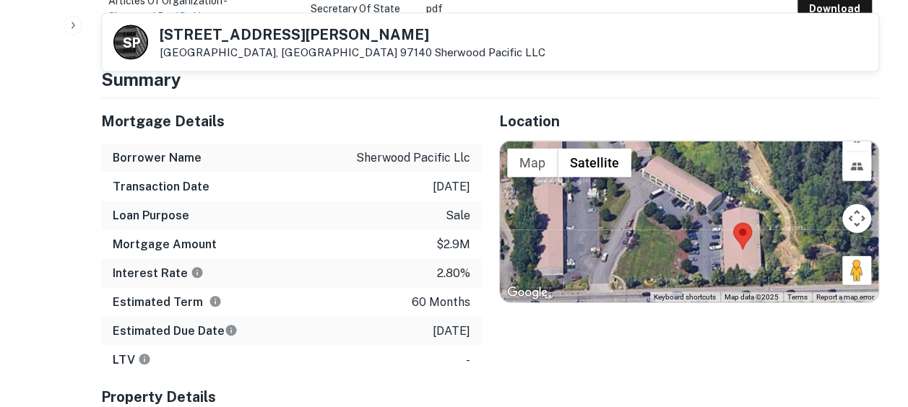
drag, startPoint x: 592, startPoint y: 214, endPoint x: 647, endPoint y: 241, distance: 61.4
click at [647, 241] on div at bounding box center [689, 223] width 379 height 162
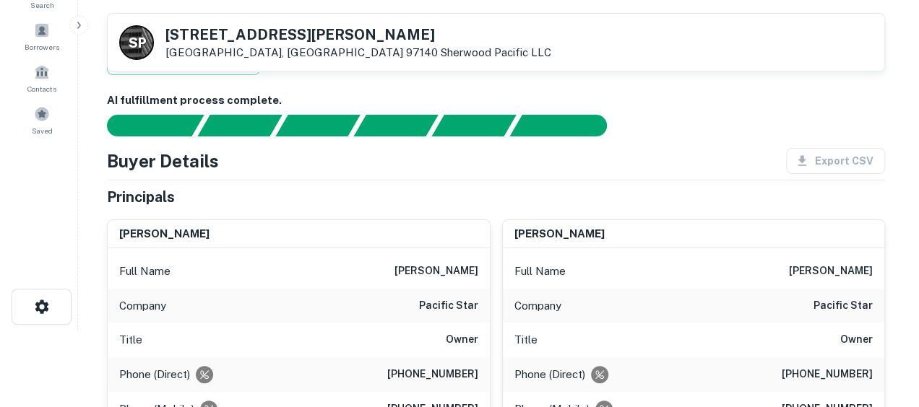
scroll to position [0, 0]
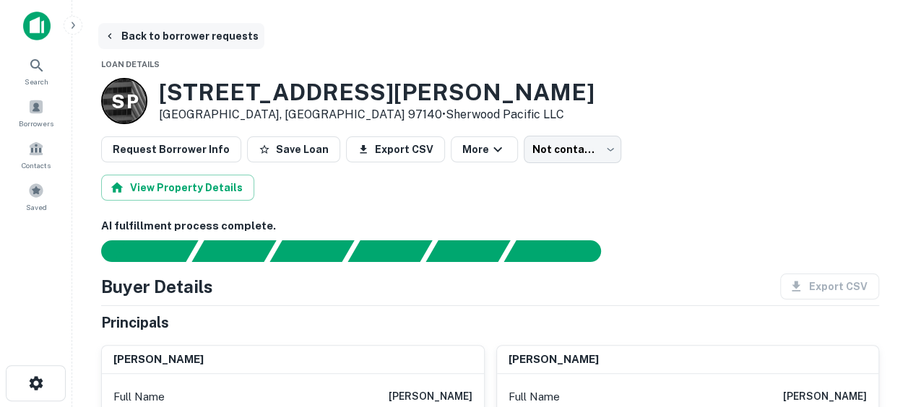
click at [107, 32] on icon "button" at bounding box center [110, 36] width 12 height 12
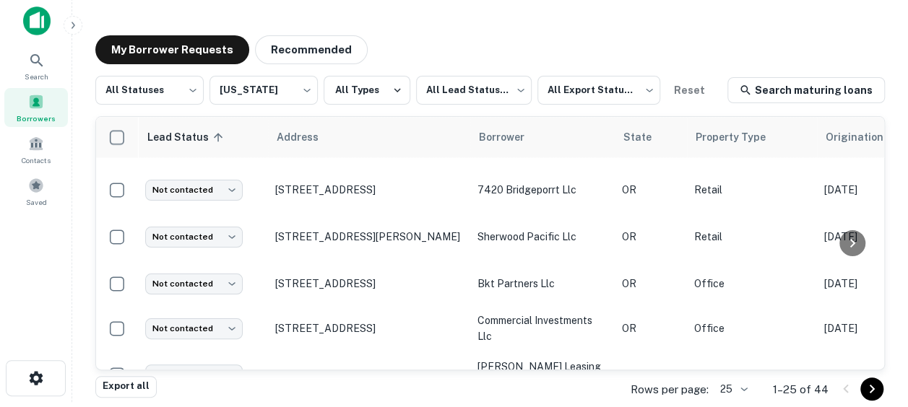
scroll to position [975, 0]
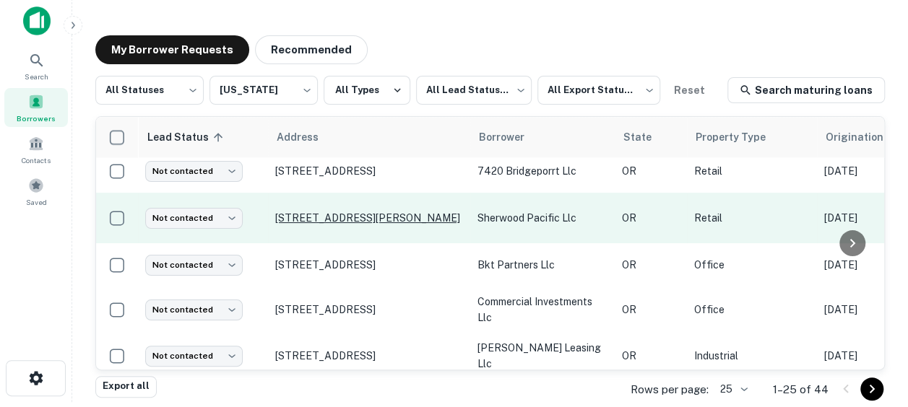
click at [288, 225] on p "14841 Sw Tualatin Sherwood Rd Sherwood, OR 97140" at bounding box center [369, 218] width 188 height 13
